Goal: Find contact information: Find contact information

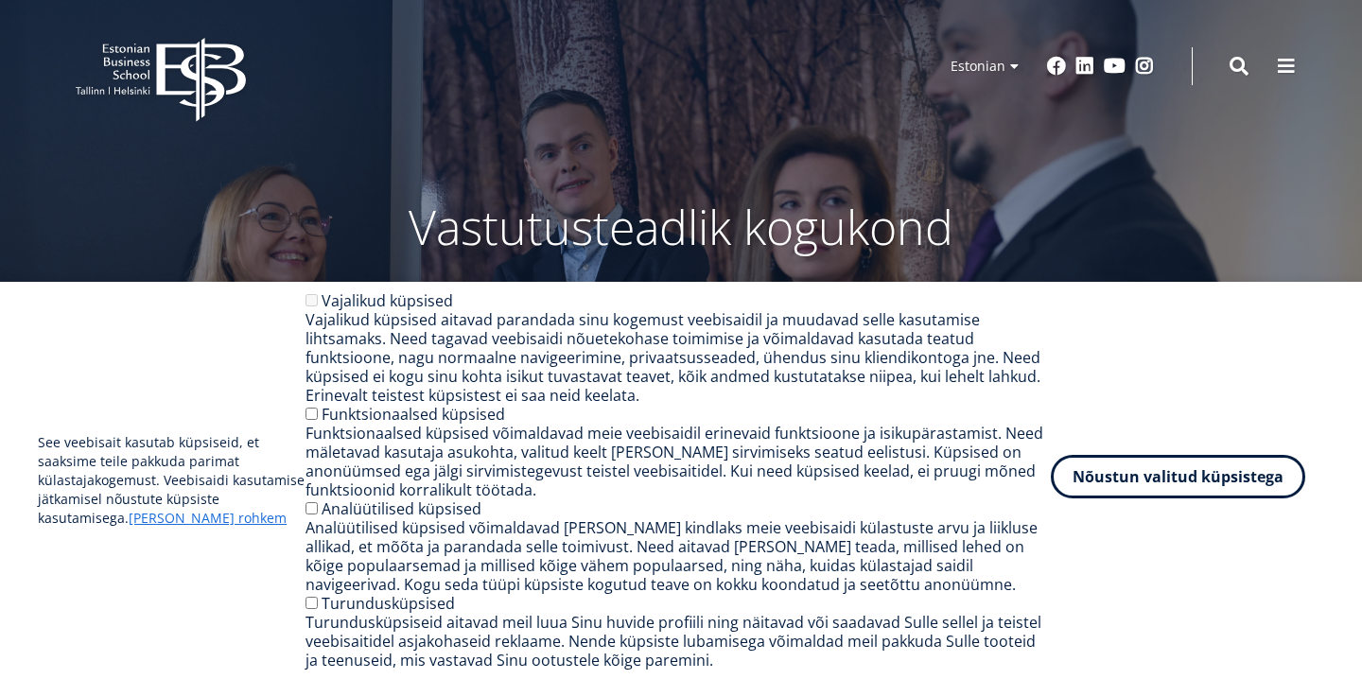
click at [1201, 483] on button "Nõustun valitud küpsistega" at bounding box center [1177, 476] width 254 height 43
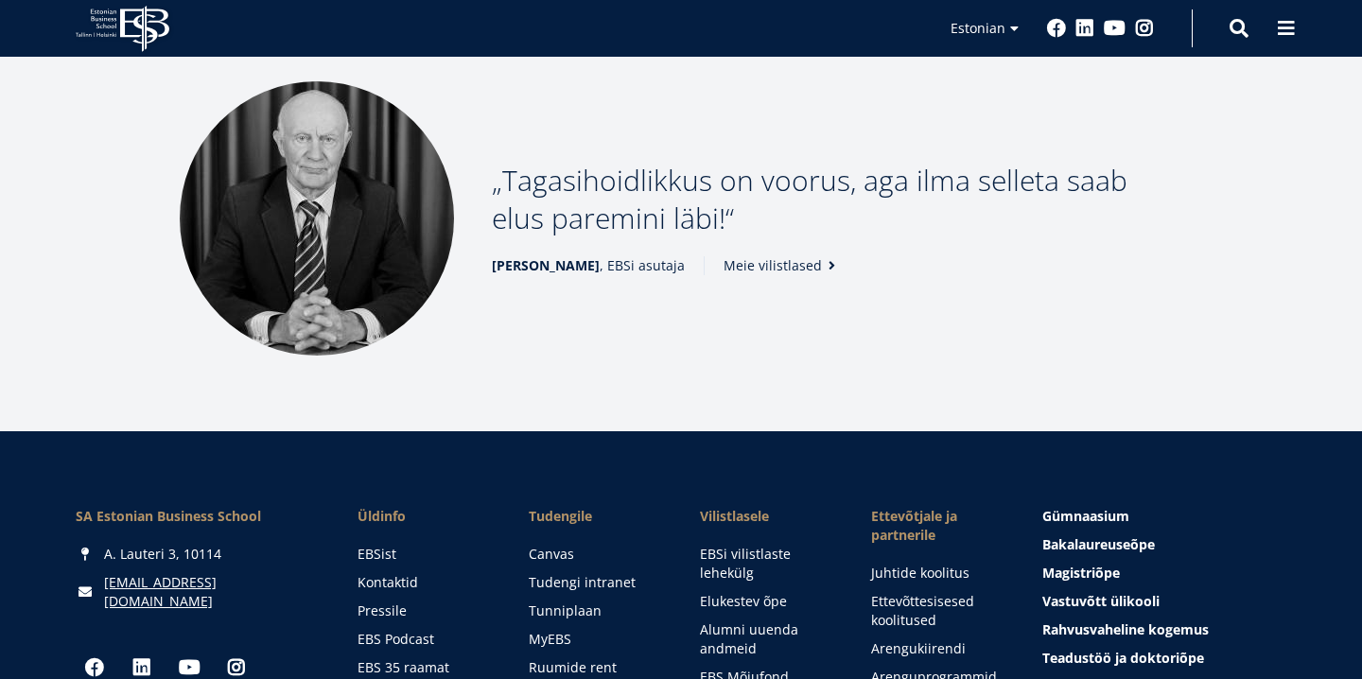
scroll to position [2504, 0]
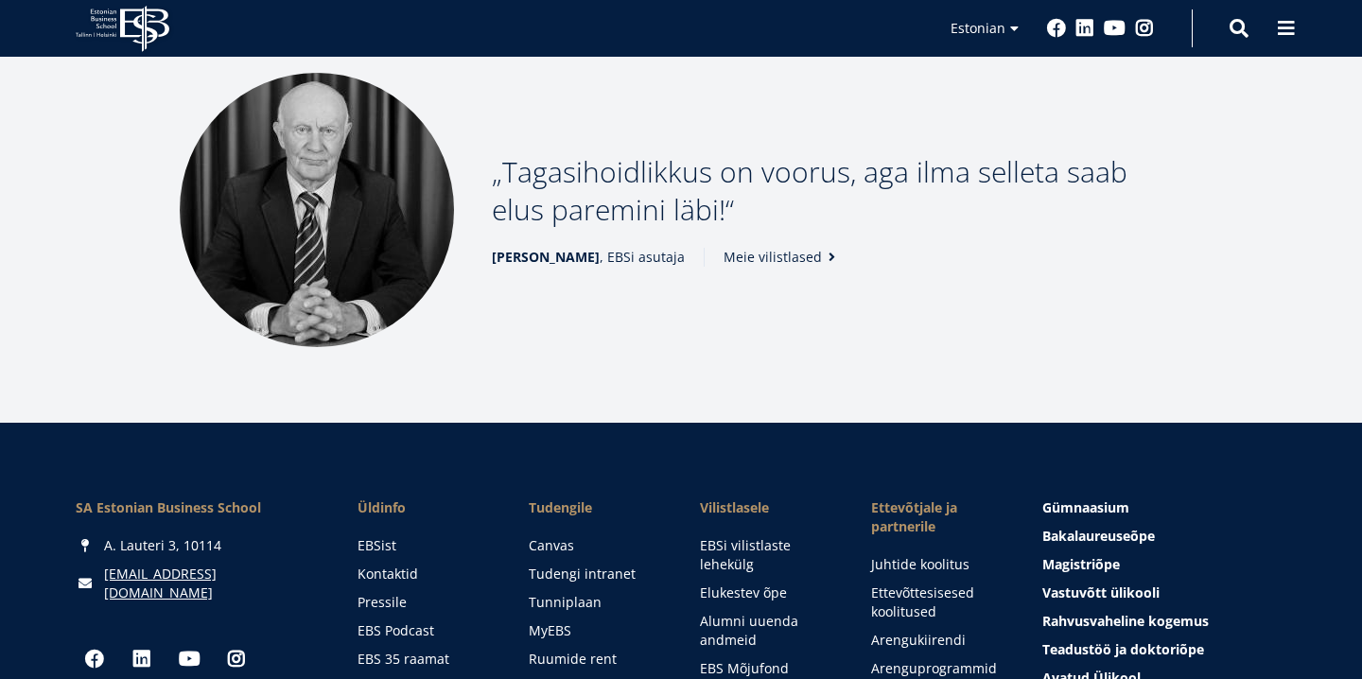
drag, startPoint x: 100, startPoint y: 508, endPoint x: 178, endPoint y: 499, distance: 78.0
click at [178, 564] on div "[EMAIL_ADDRESS][DOMAIN_NAME]" at bounding box center [198, 583] width 244 height 38
click at [397, 564] on link "Kontaktid" at bounding box center [425, 573] width 133 height 19
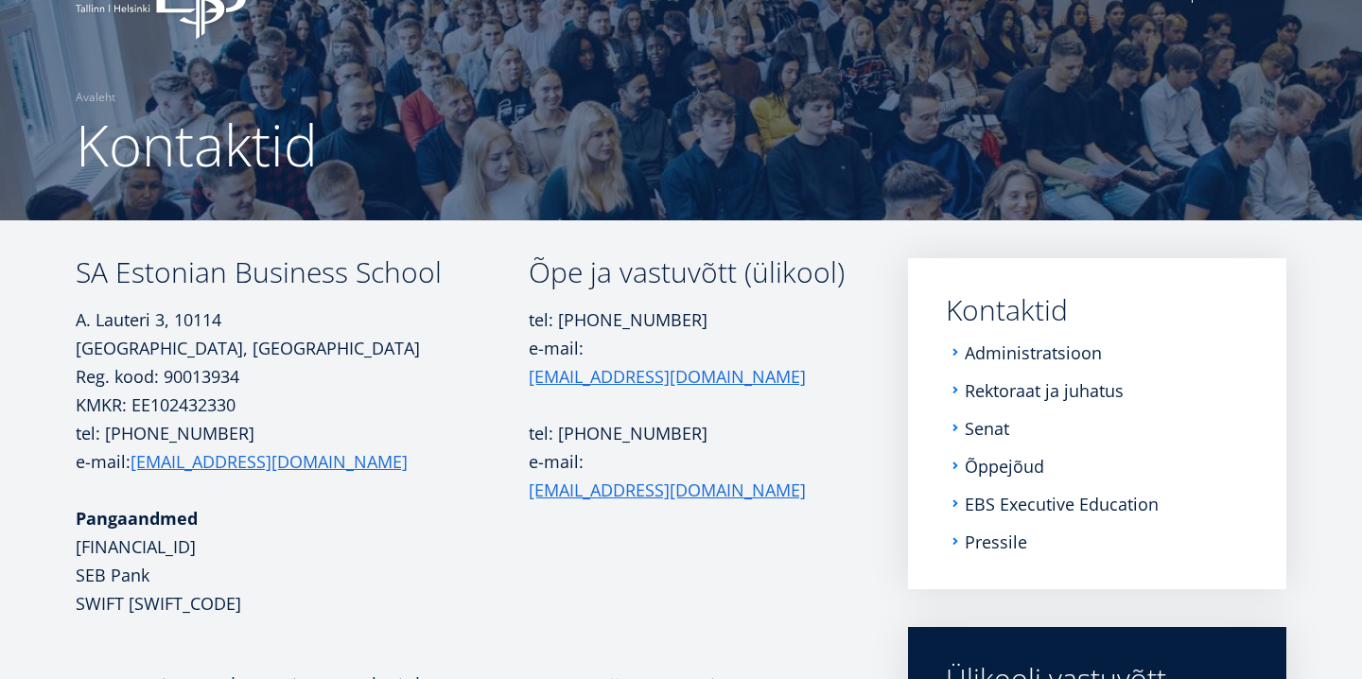
scroll to position [95, 0]
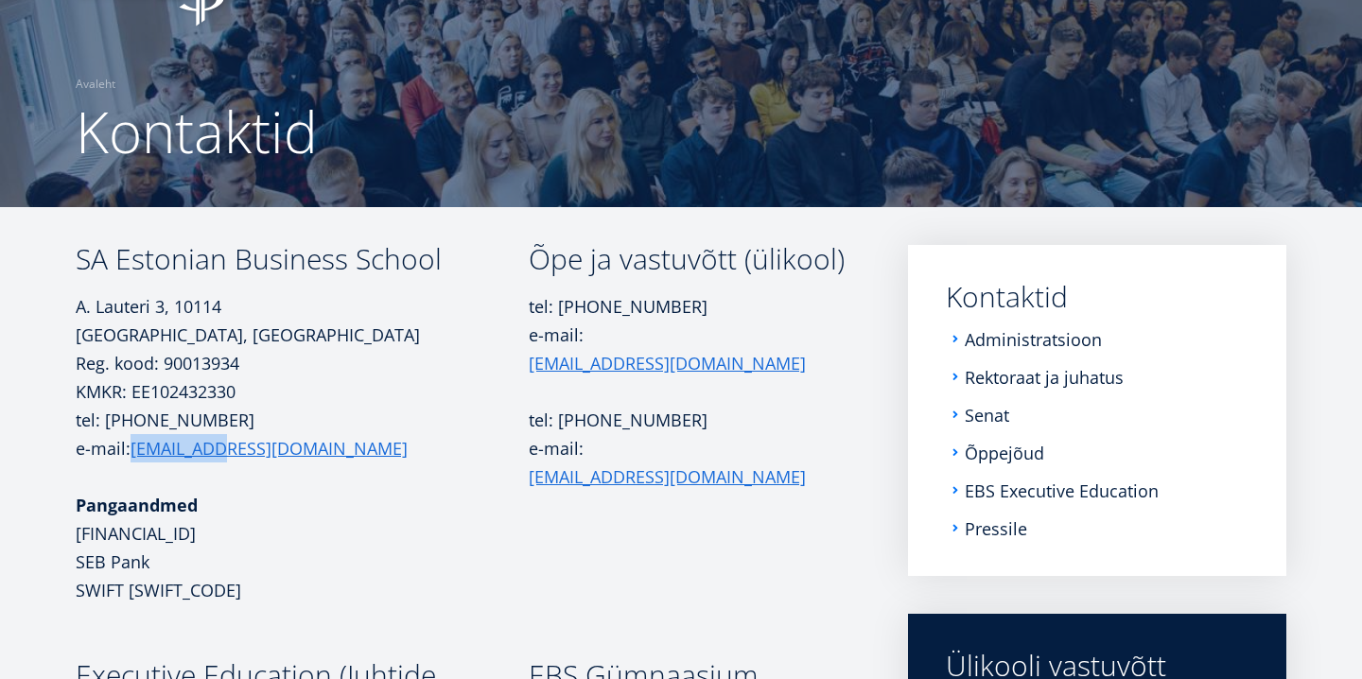
drag, startPoint x: 131, startPoint y: 454, endPoint x: 238, endPoint y: 453, distance: 106.8
click at [239, 453] on p "tel: [PHONE_NUMBER] e-mail: [EMAIL_ADDRESS][DOMAIN_NAME]" at bounding box center [302, 434] width 453 height 57
copy link "[EMAIL_ADDRESS][DOMAIN_NAME]"
